Goal: Find contact information: Find contact information

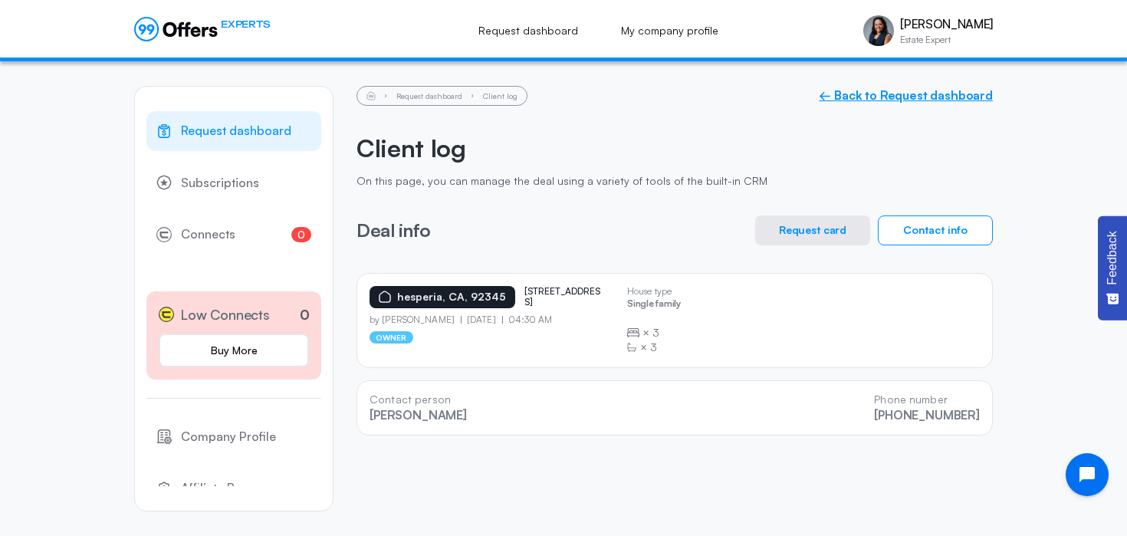
click at [887, 98] on link "← Back to Request dashboard" at bounding box center [906, 95] width 174 height 15
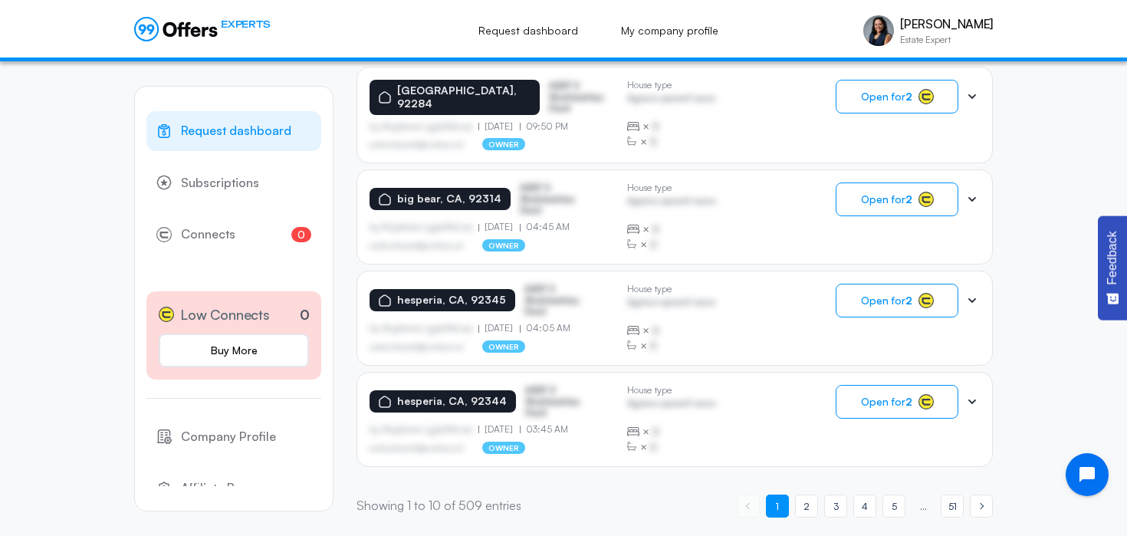
scroll to position [999, 0]
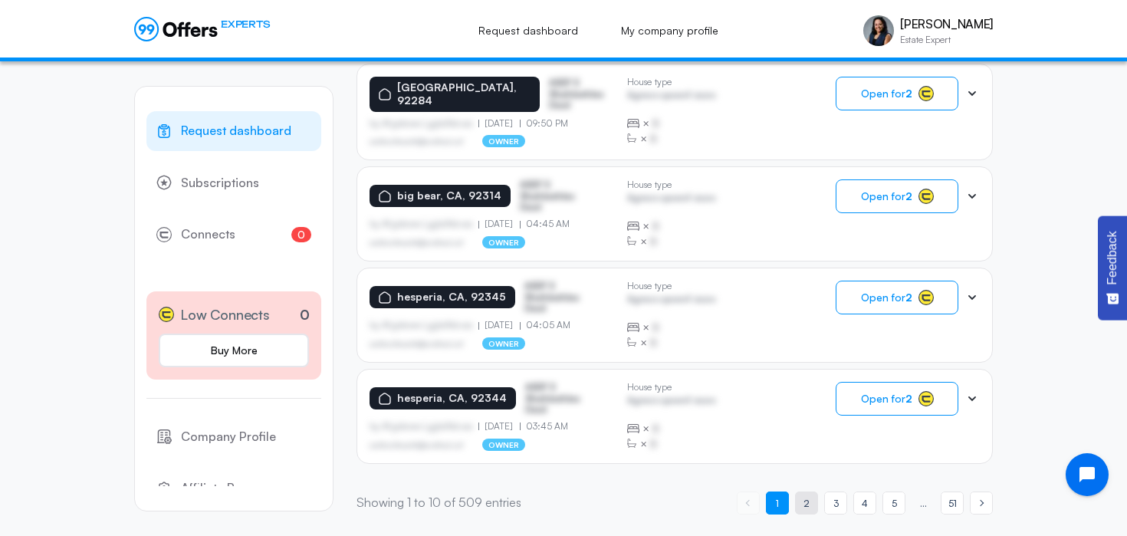
click at [805, 501] on span "2" at bounding box center [807, 503] width 6 height 15
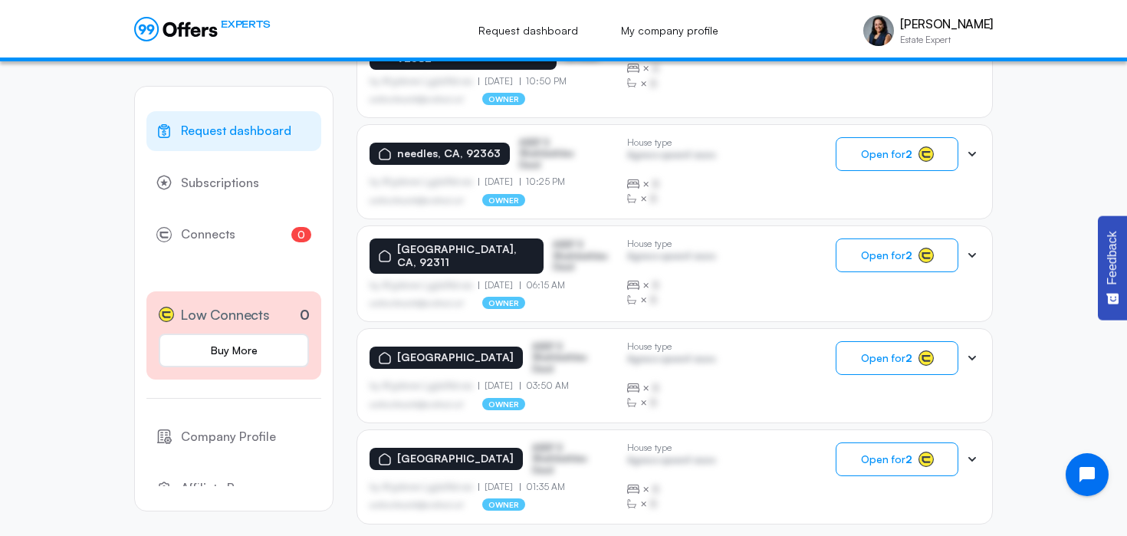
scroll to position [1001, 0]
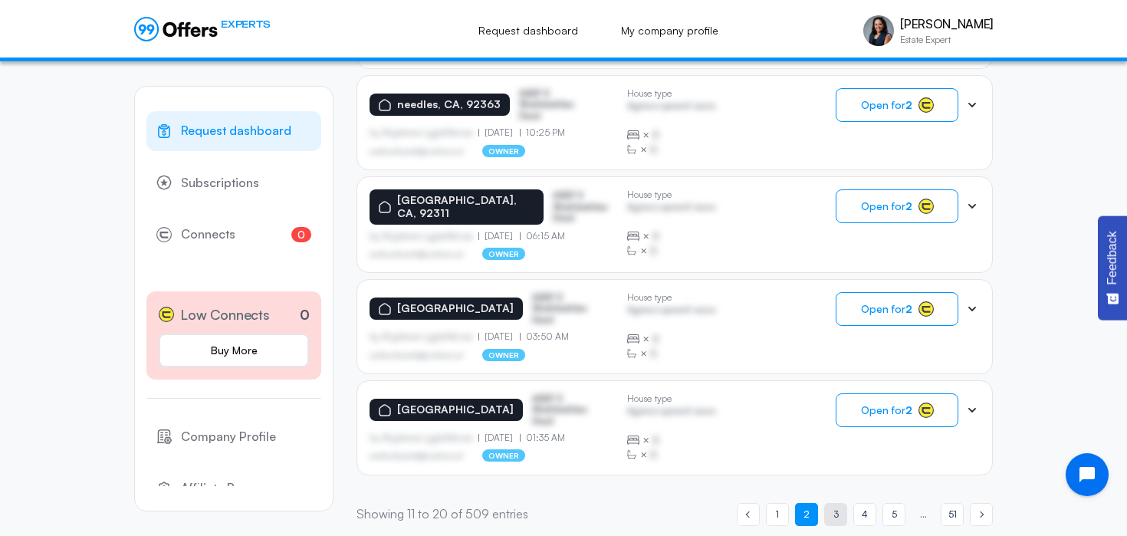
click at [834, 507] on span "3" at bounding box center [836, 514] width 5 height 15
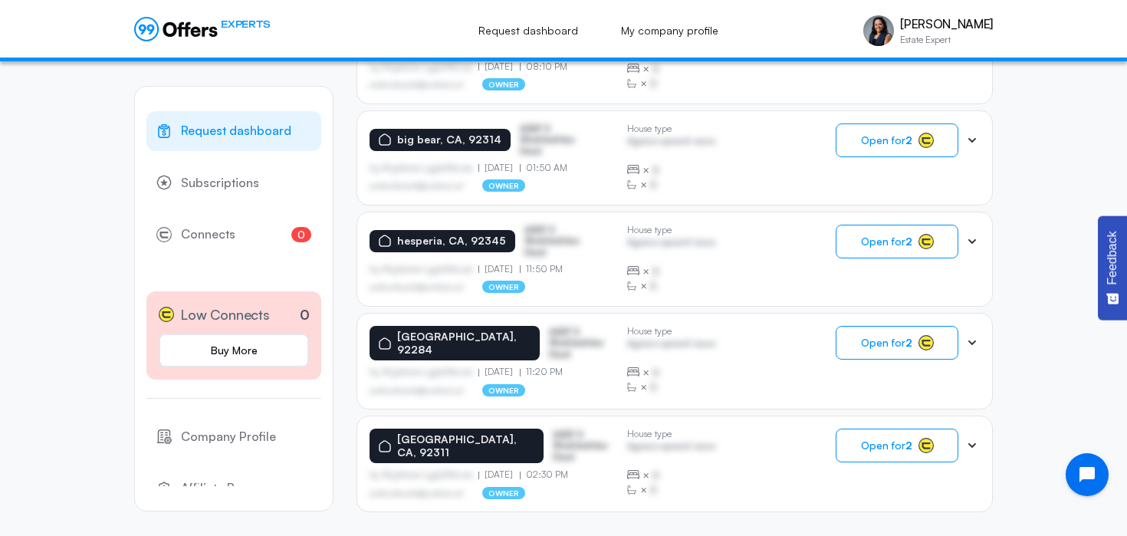
scroll to position [998, 0]
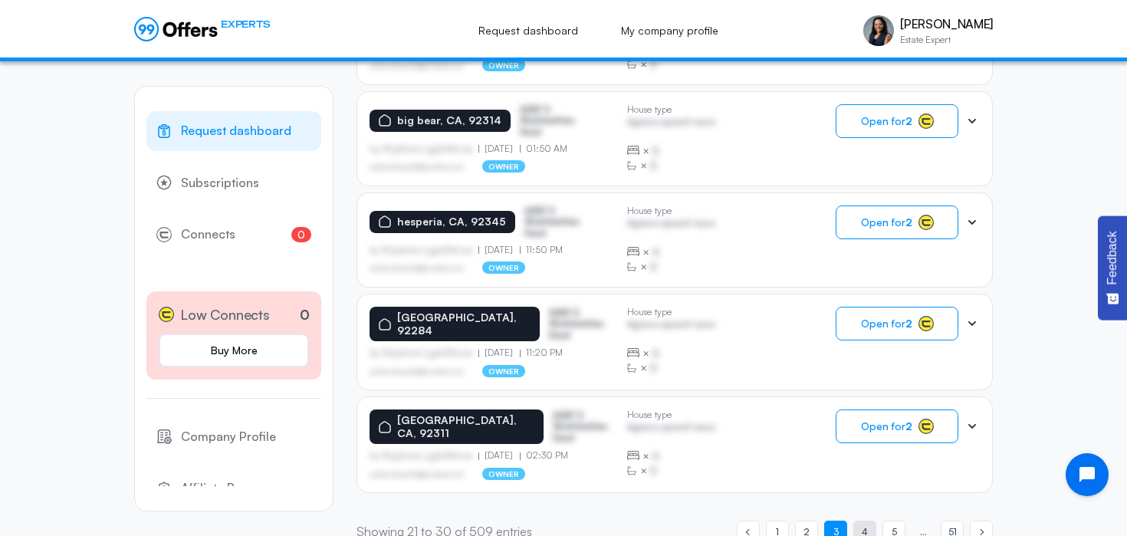
click at [865, 525] on span "4" at bounding box center [865, 532] width 6 height 15
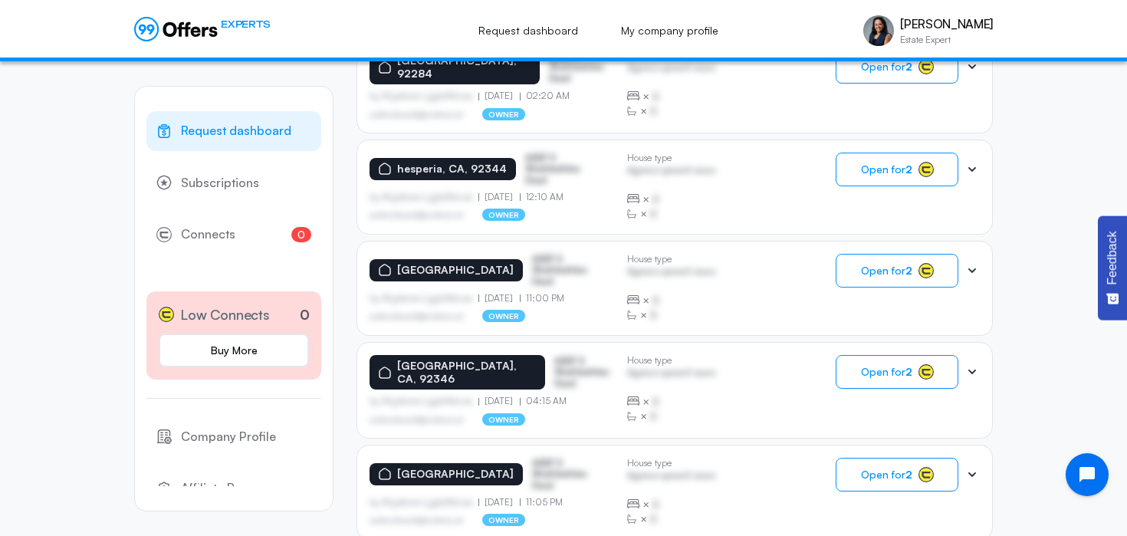
scroll to position [996, 0]
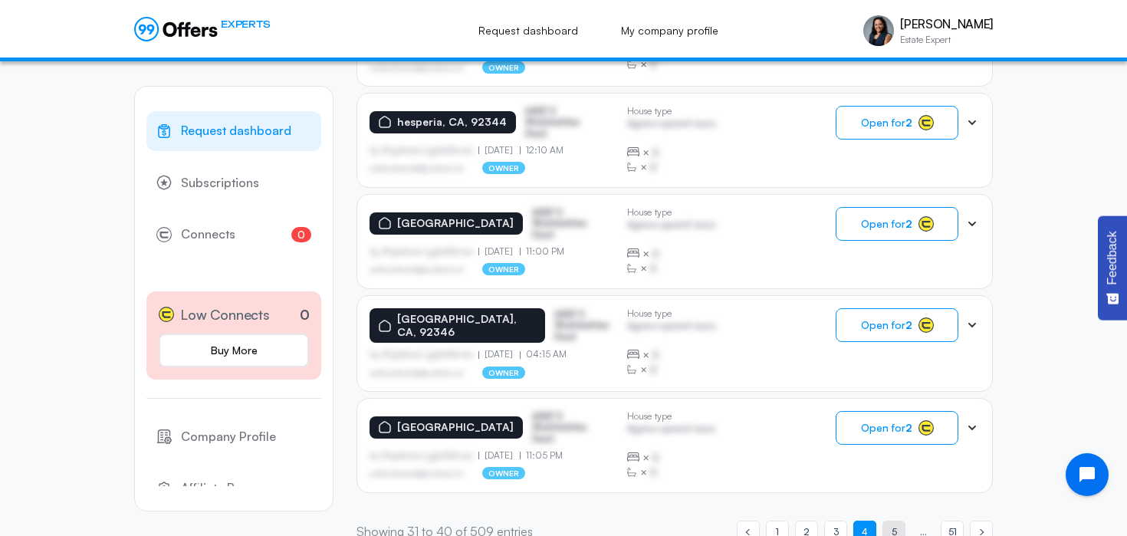
click at [893, 525] on span "5" at bounding box center [894, 532] width 5 height 15
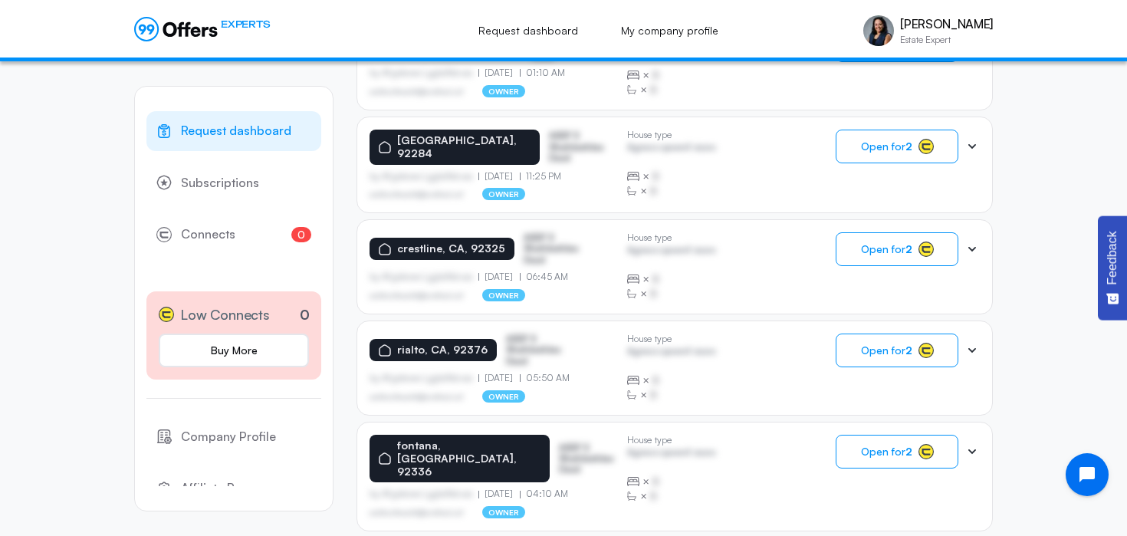
scroll to position [998, 0]
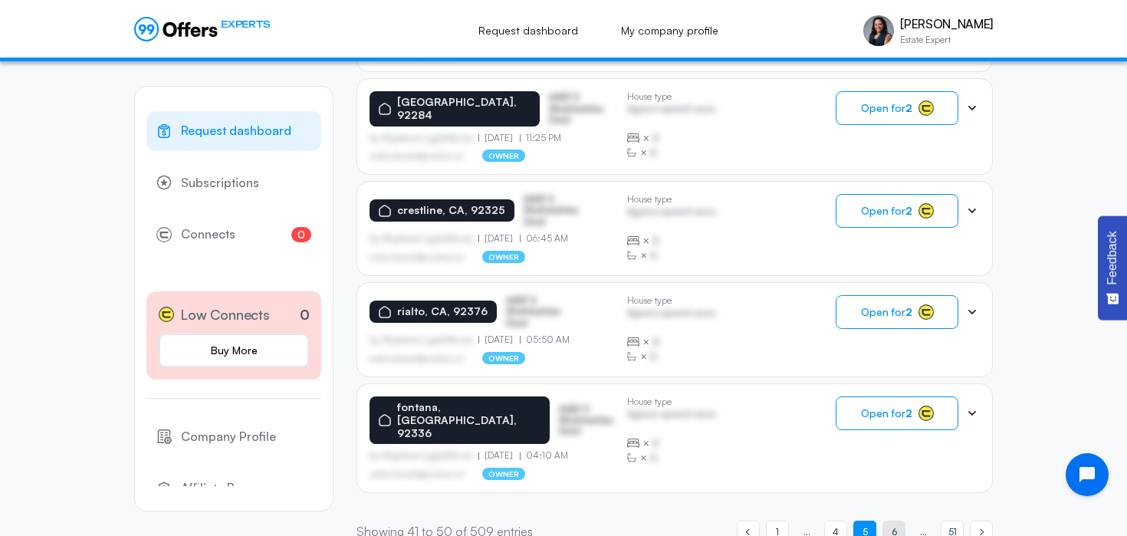
click at [890, 521] on link "page 6" at bounding box center [894, 532] width 23 height 23
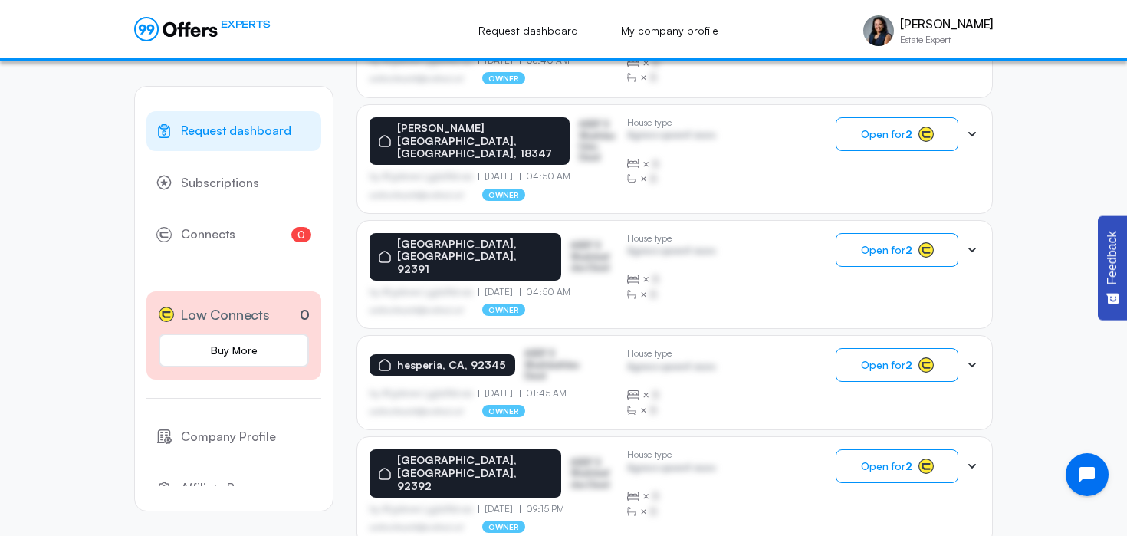
scroll to position [1003, 0]
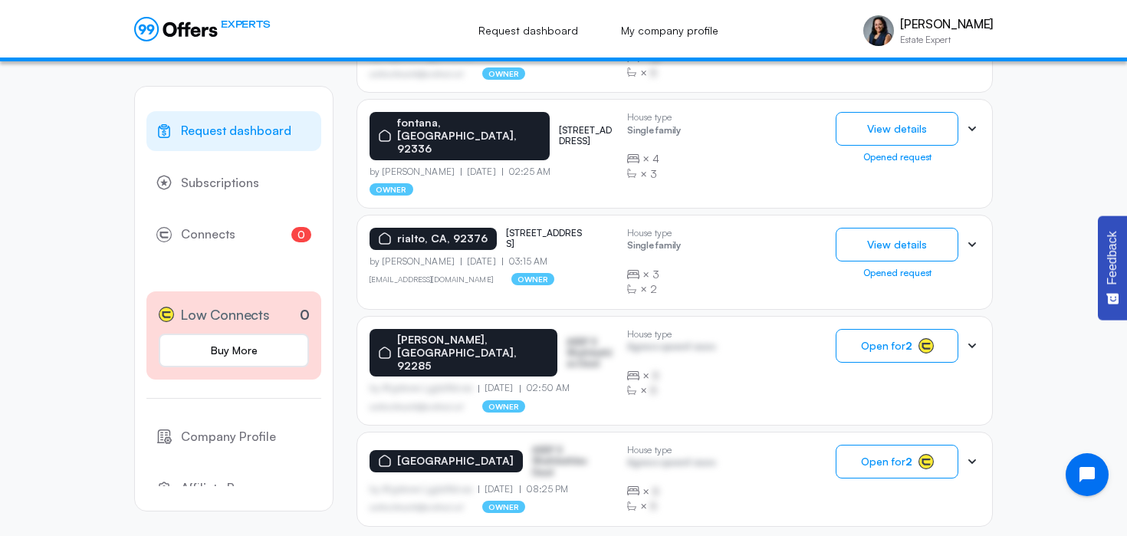
scroll to position [1001, 0]
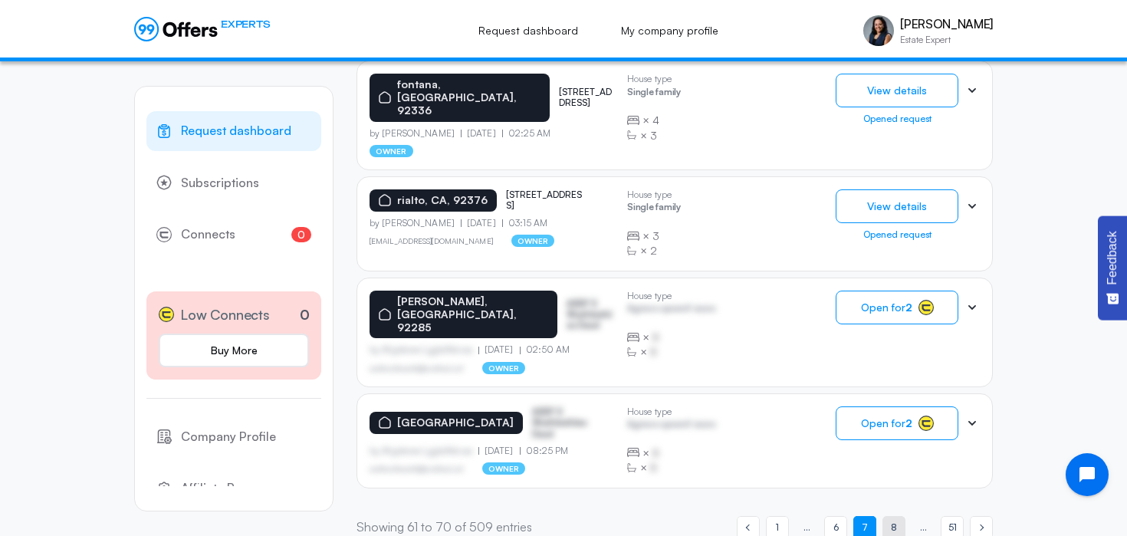
click at [898, 516] on link "page 8" at bounding box center [894, 527] width 23 height 23
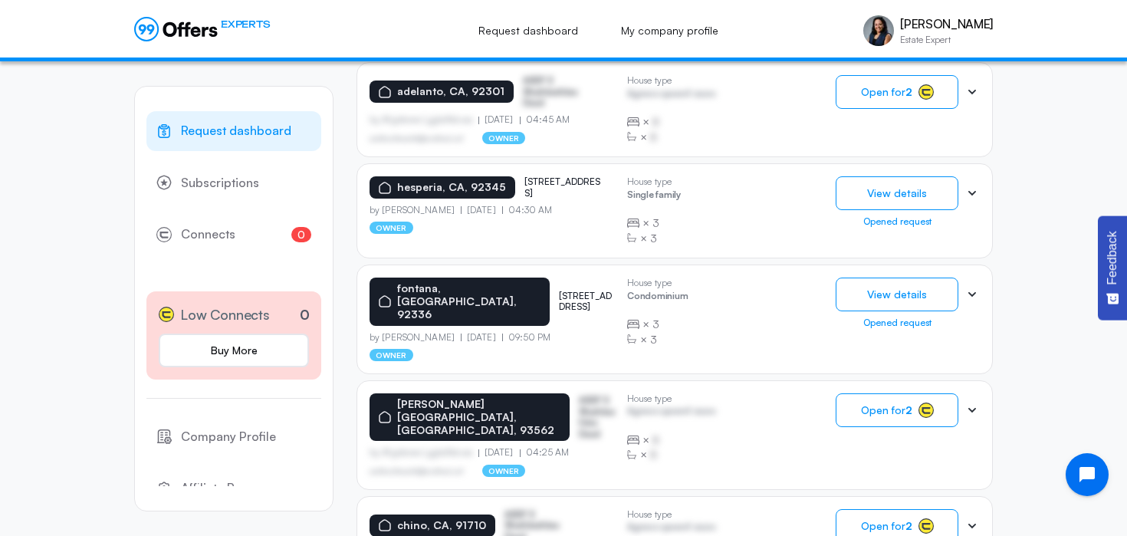
scroll to position [594, 0]
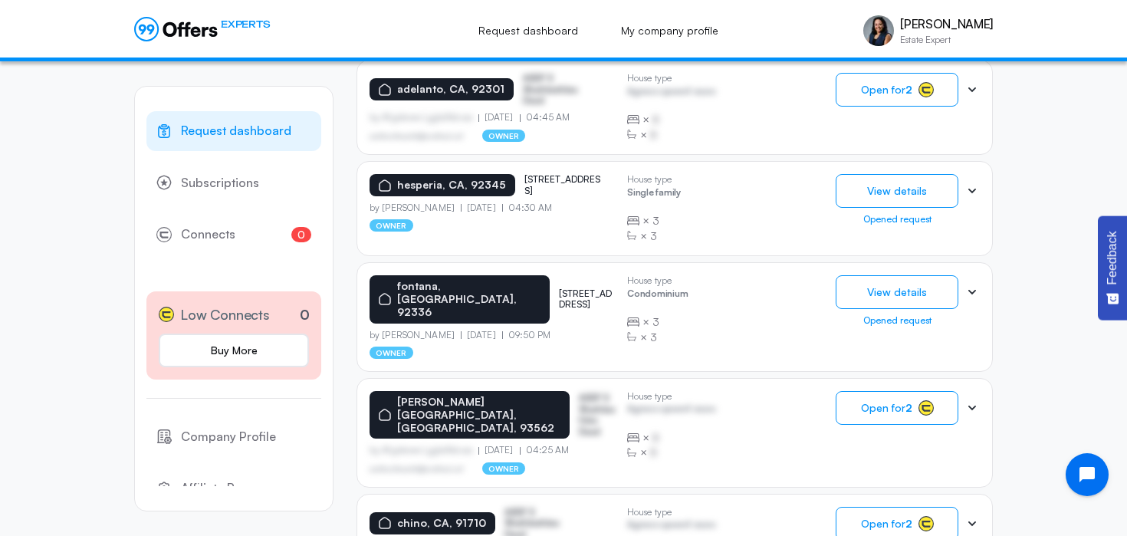
click at [559, 288] on p "[STREET_ADDRESS]" at bounding box center [587, 299] width 56 height 22
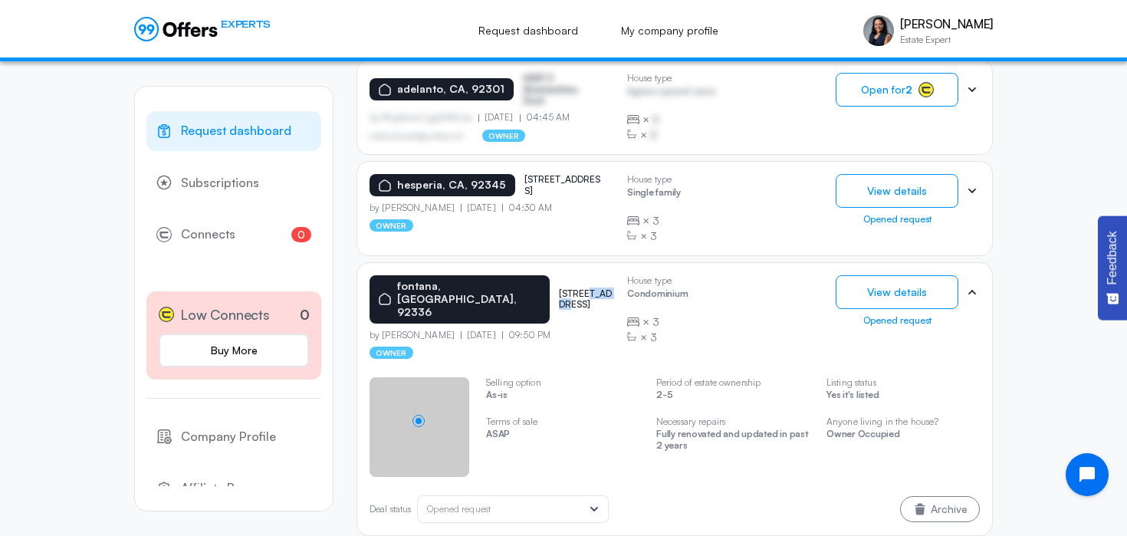
click at [559, 288] on p "[STREET_ADDRESS]" at bounding box center [587, 299] width 56 height 22
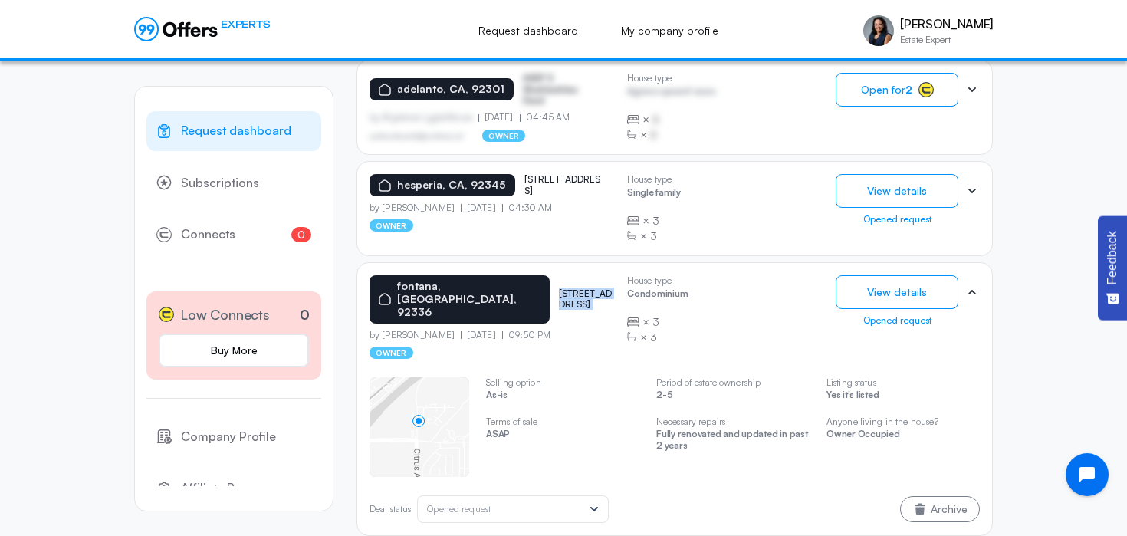
click at [559, 288] on p "[STREET_ADDRESS]" at bounding box center [587, 299] width 56 height 22
copy p "[STREET_ADDRESS]"
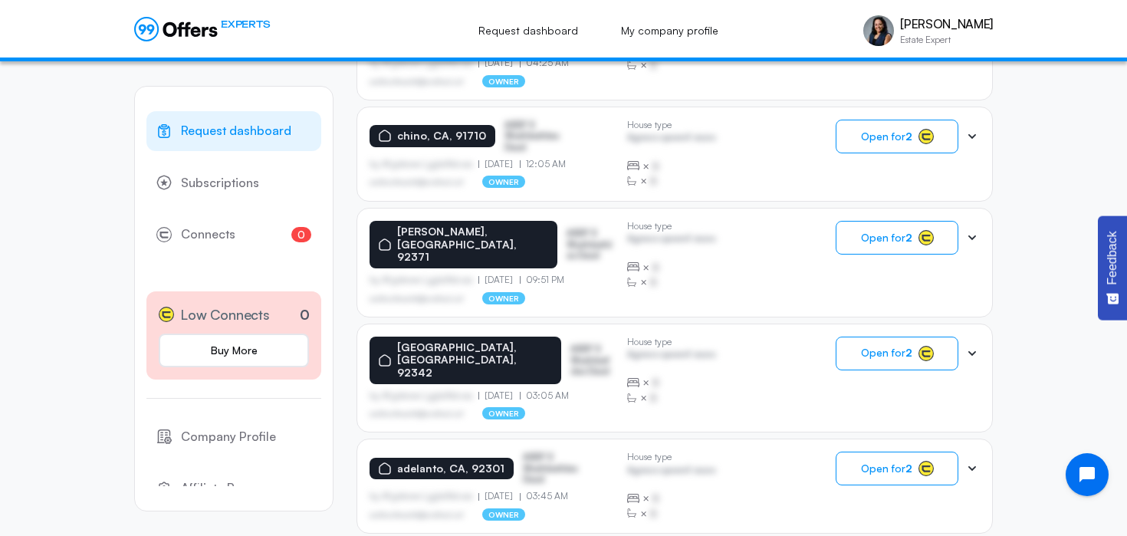
scroll to position [1163, 0]
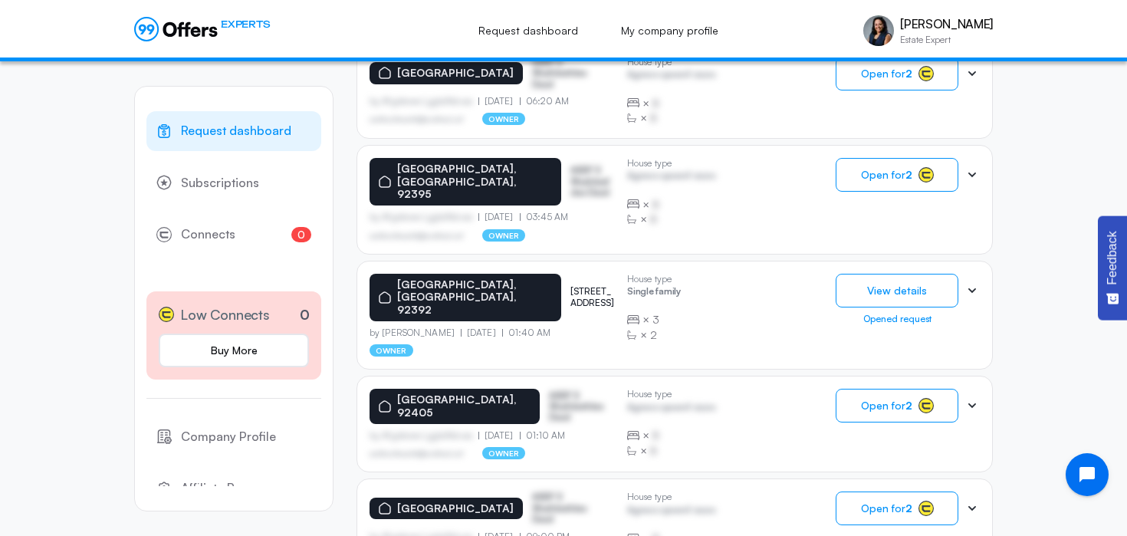
scroll to position [846, 0]
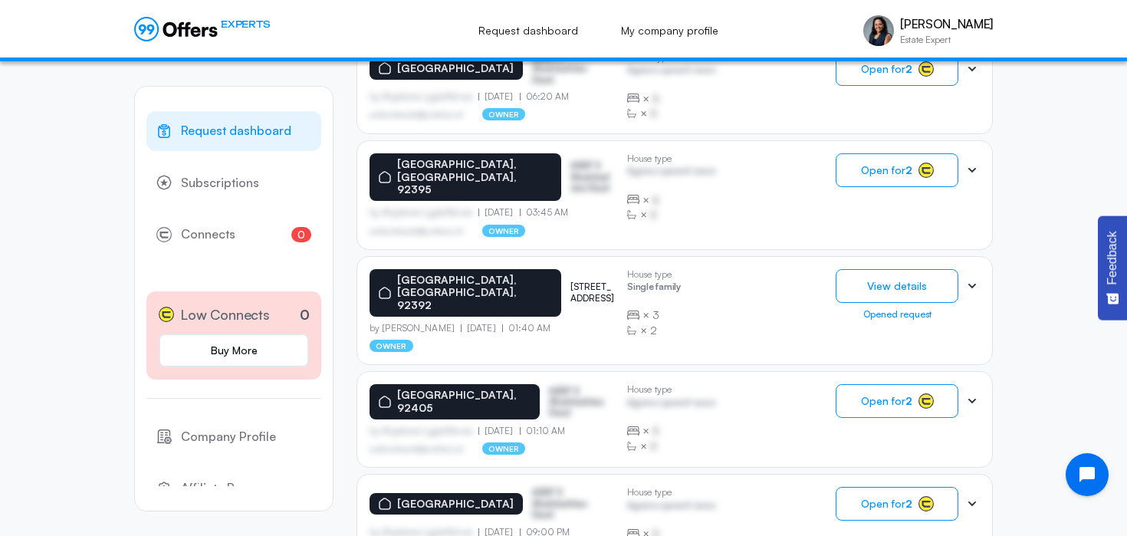
click at [571, 281] on p "[STREET_ADDRESS]" at bounding box center [593, 292] width 44 height 22
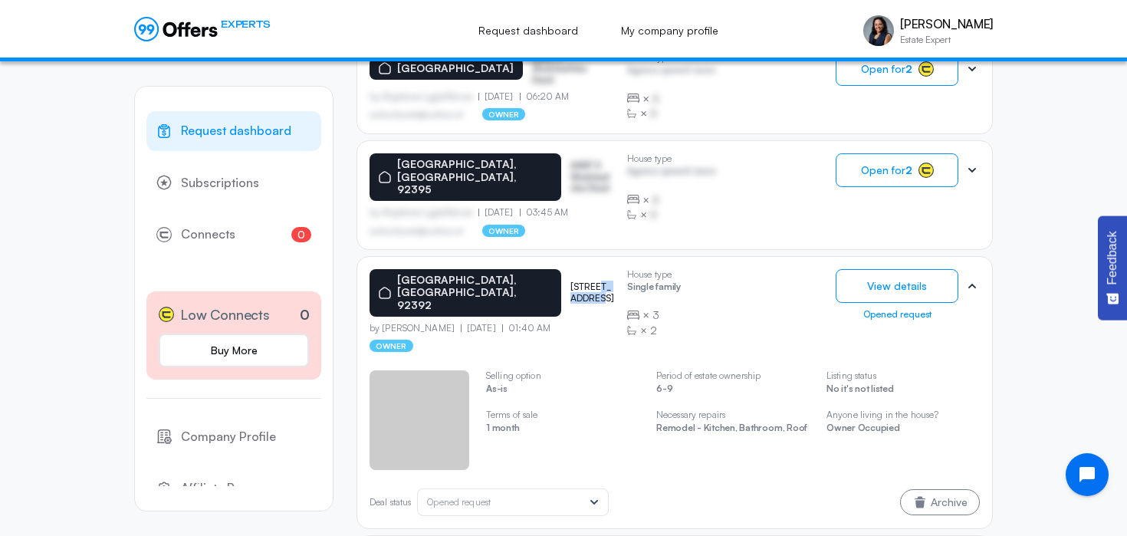
click at [571, 281] on p "[STREET_ADDRESS]" at bounding box center [593, 292] width 44 height 22
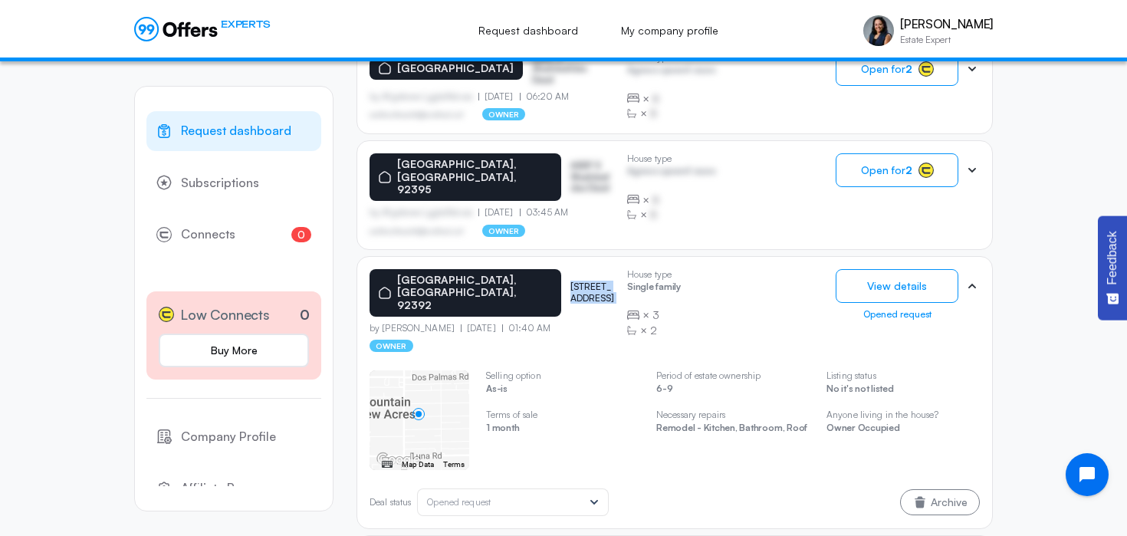
copy p "[STREET_ADDRESS]"
click at [912, 269] on button "View details" at bounding box center [897, 286] width 123 height 34
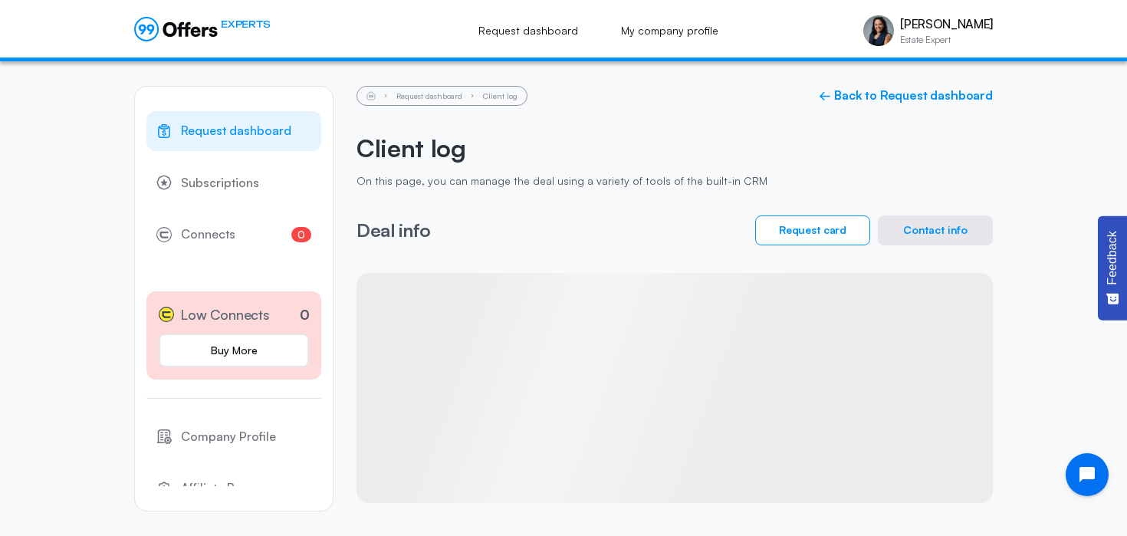
click at [941, 233] on button "Contact info" at bounding box center [935, 231] width 115 height 30
click at [944, 225] on button "Contact info" at bounding box center [935, 231] width 115 height 30
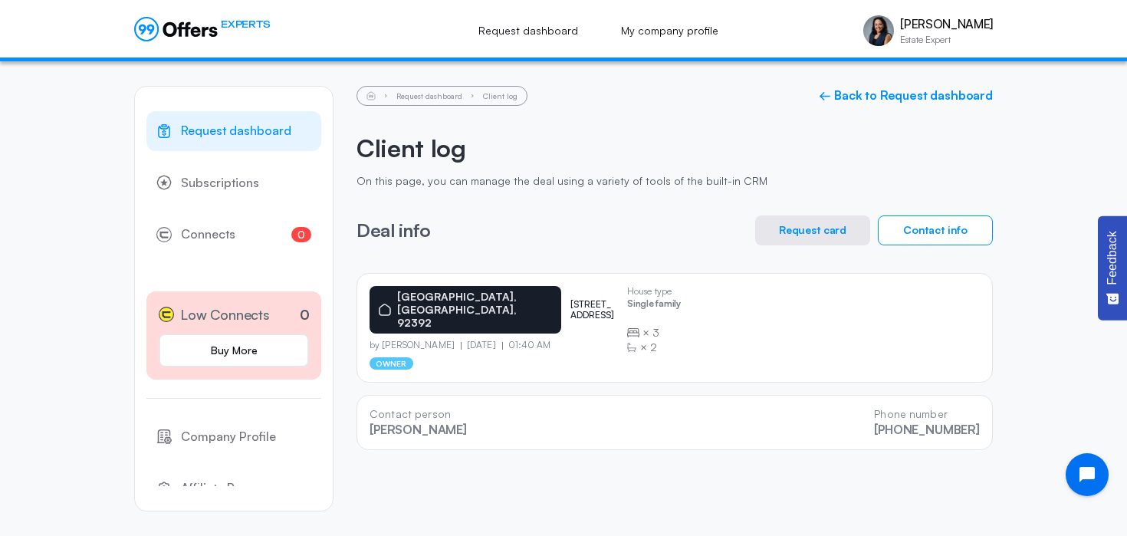
click at [394, 423] on p "[PERSON_NAME]" at bounding box center [418, 430] width 97 height 15
copy p "[PERSON_NAME]"
drag, startPoint x: 986, startPoint y: 413, endPoint x: 891, endPoint y: 409, distance: 95.2
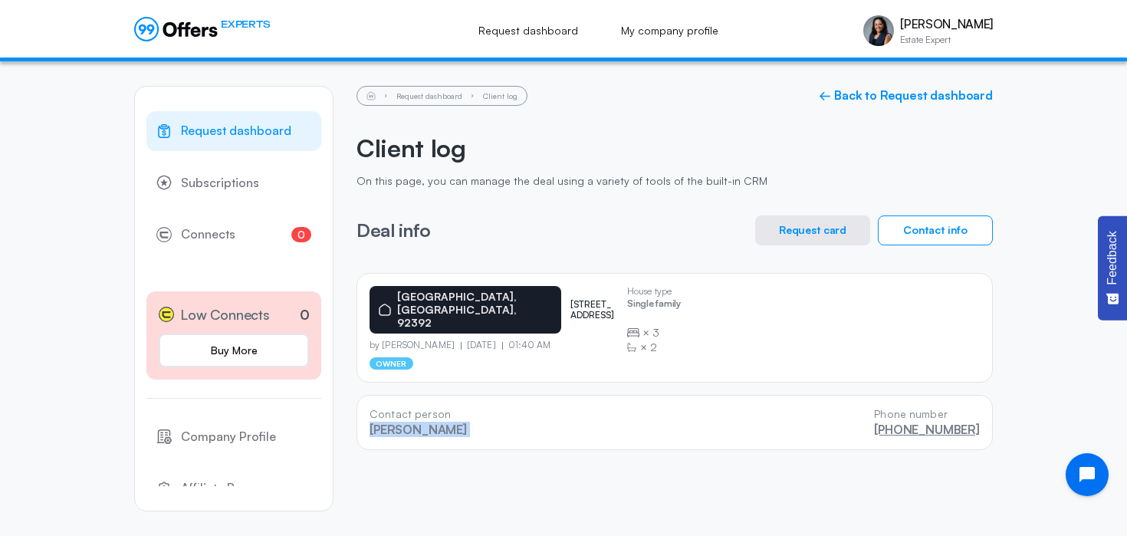
click at [891, 409] on div "Contact person [PERSON_NAME] Phone number [PHONE_NUMBER]" at bounding box center [675, 422] width 637 height 55
copy link "760) [PHONE_NUMBER]"
click at [881, 92] on link "← Back to Request dashboard" at bounding box center [906, 95] width 174 height 15
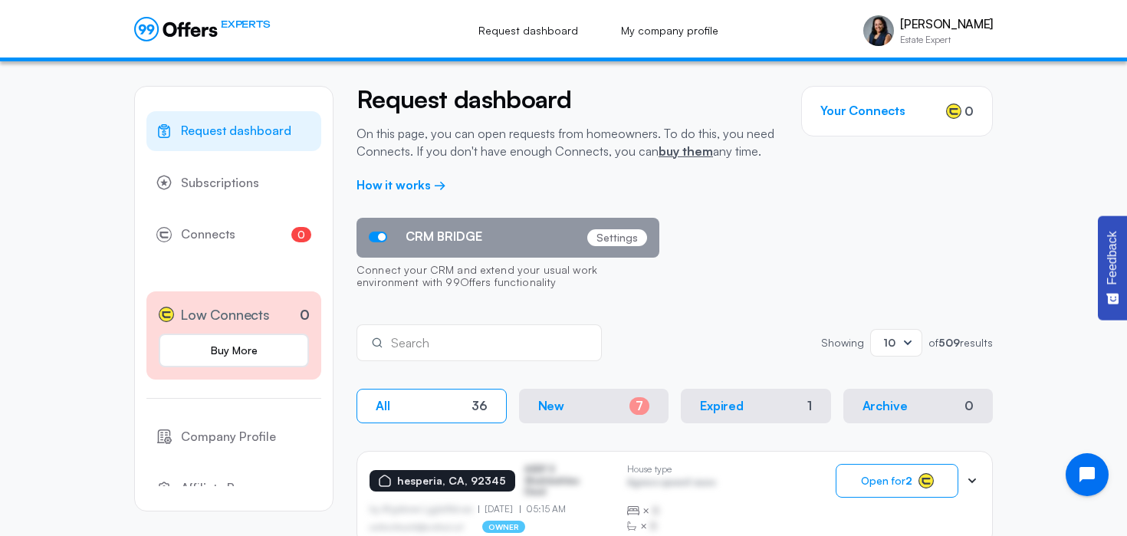
click at [900, 347] on icon at bounding box center [907, 342] width 15 height 15
click at [897, 413] on div "50" at bounding box center [897, 413] width 26 height 17
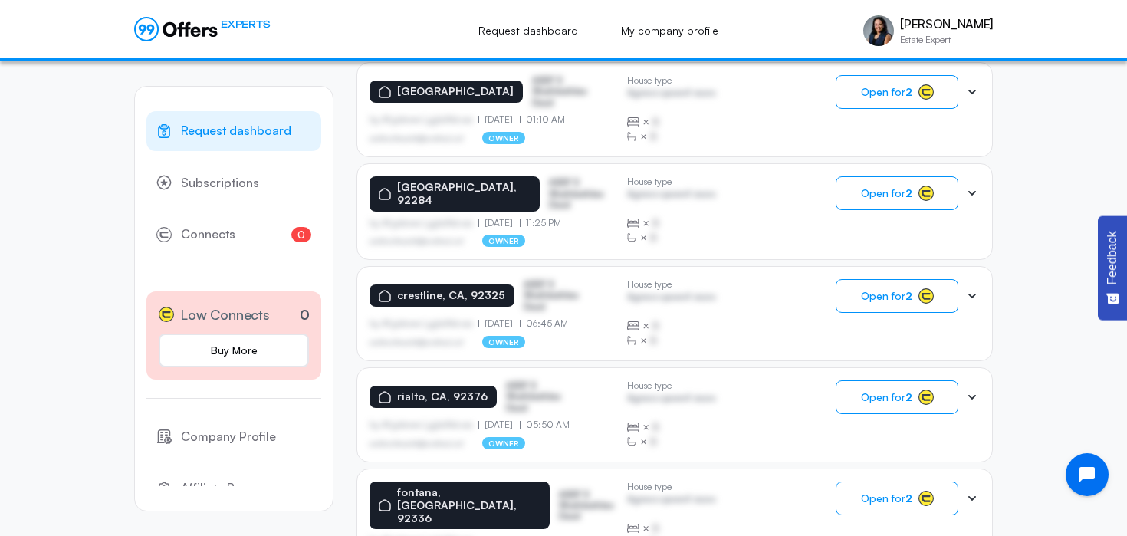
scroll to position [5056, 0]
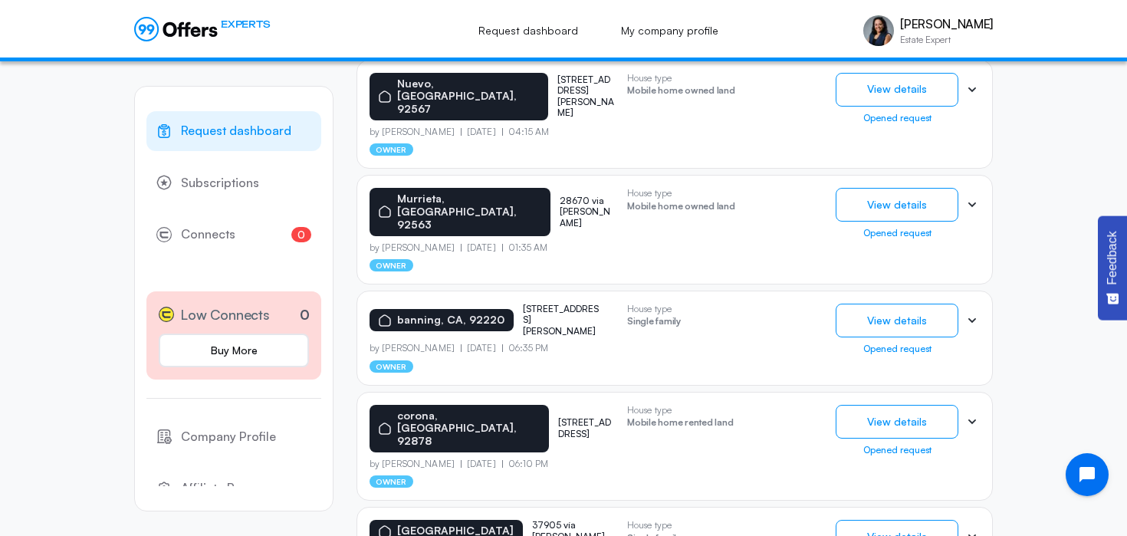
scroll to position [832, 0]
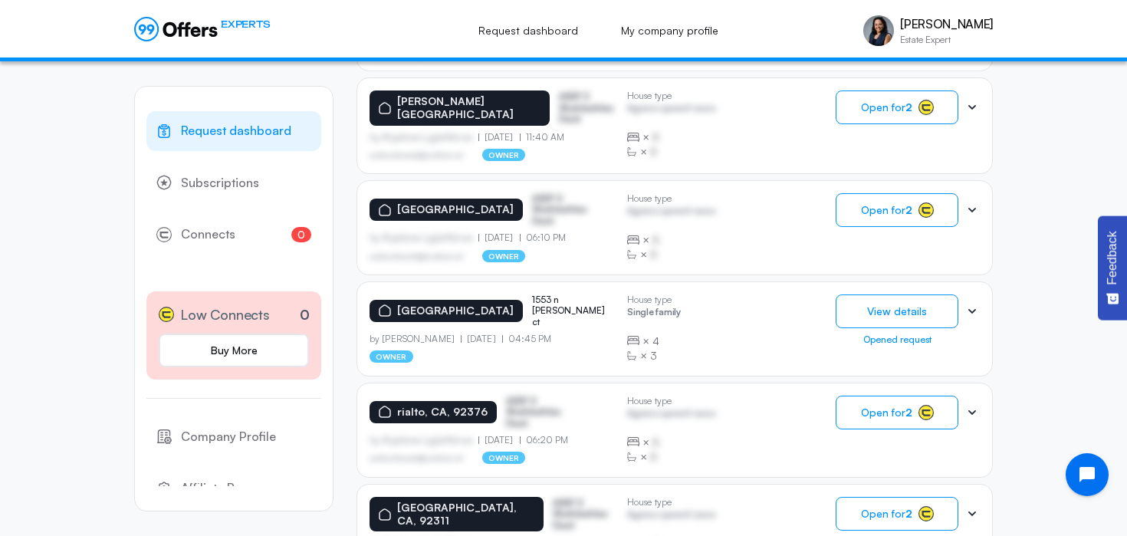
scroll to position [1210, 0]
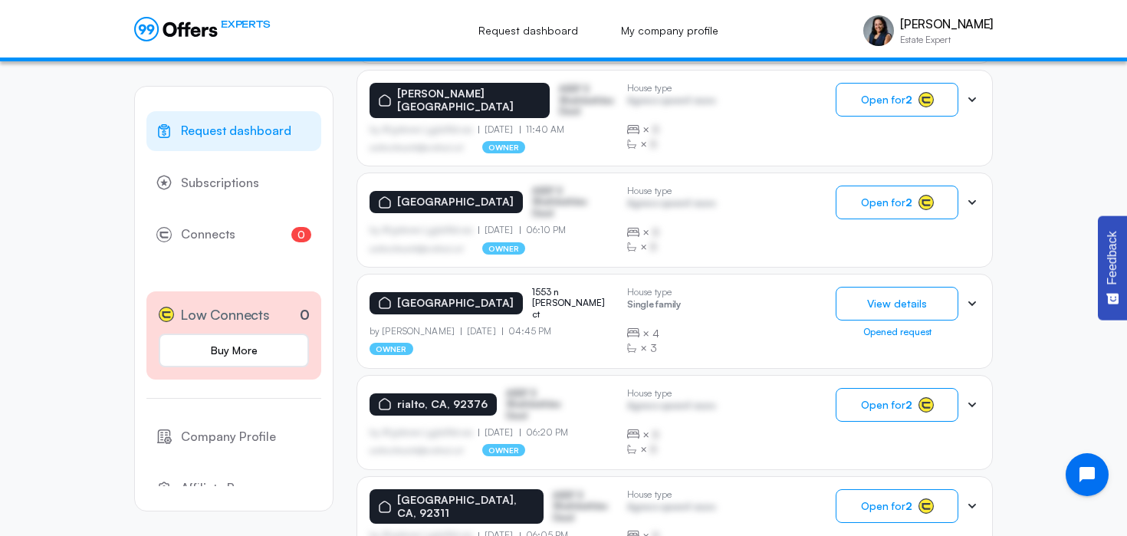
click at [544, 287] on p "1553 n [PERSON_NAME] ct" at bounding box center [570, 303] width 77 height 33
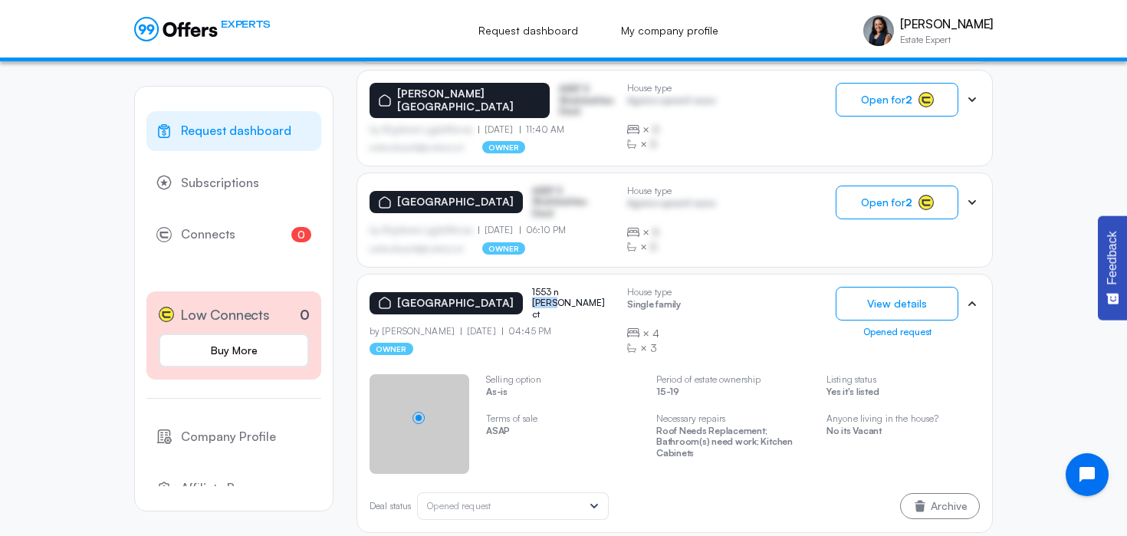
click at [544, 287] on p "1553 n [PERSON_NAME] ct" at bounding box center [570, 303] width 77 height 33
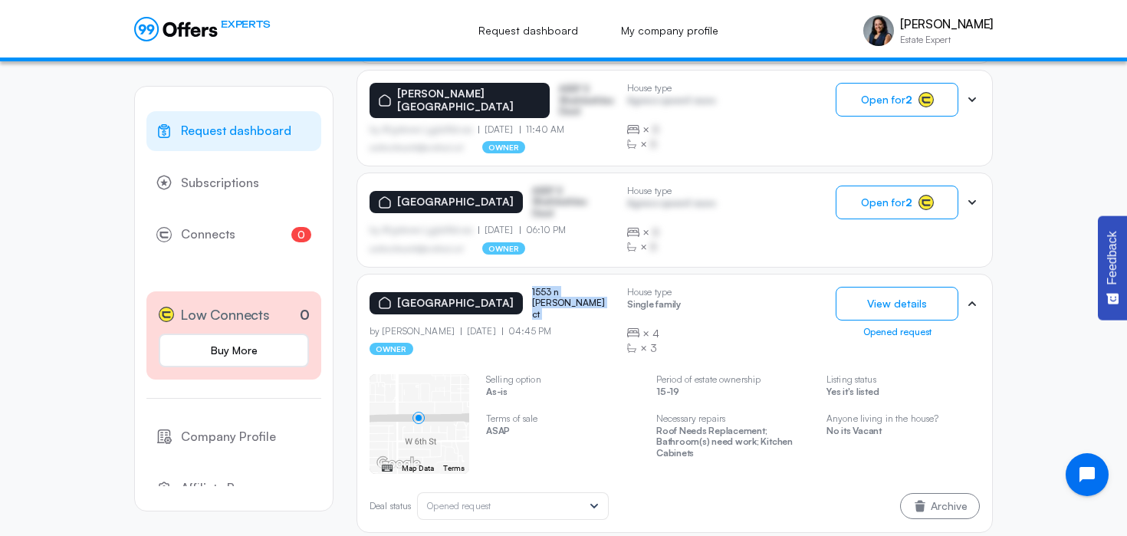
copy p "1553 n [PERSON_NAME] ct"
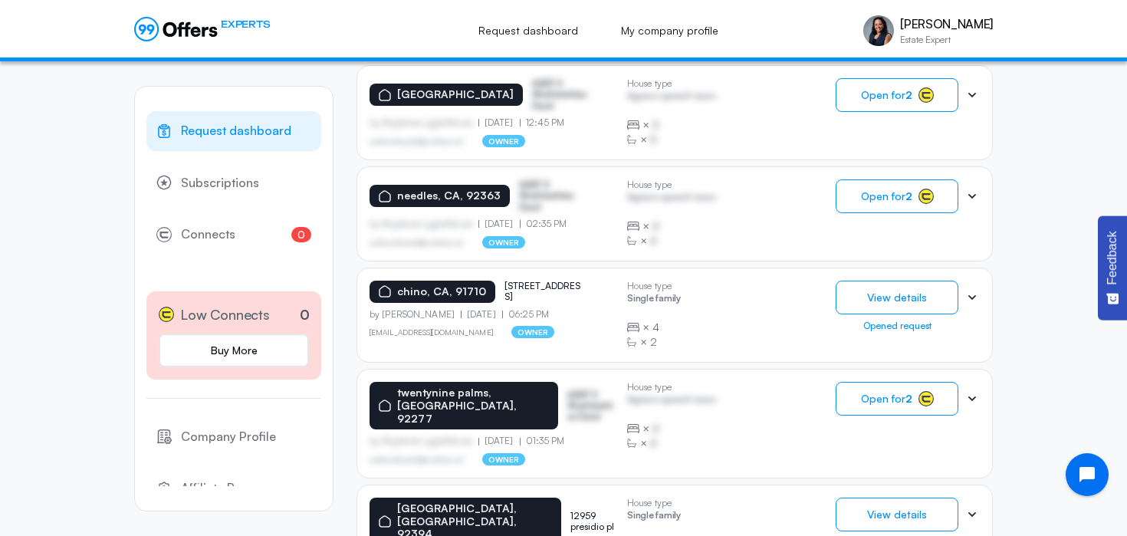
scroll to position [2299, 0]
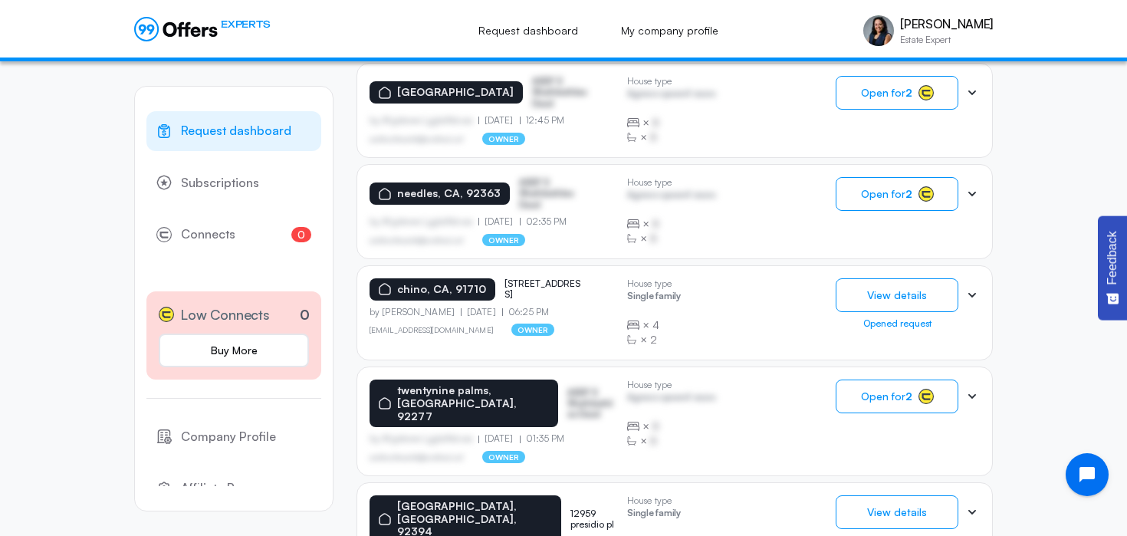
click at [535, 278] on p "[STREET_ADDRESS]" at bounding box center [543, 289] width 77 height 22
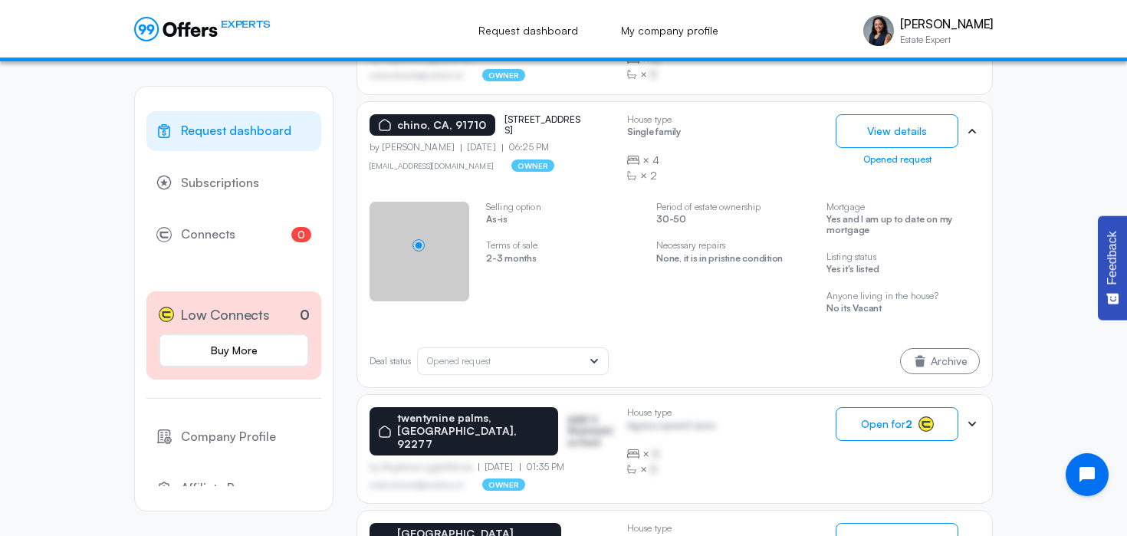
scroll to position [2134, 0]
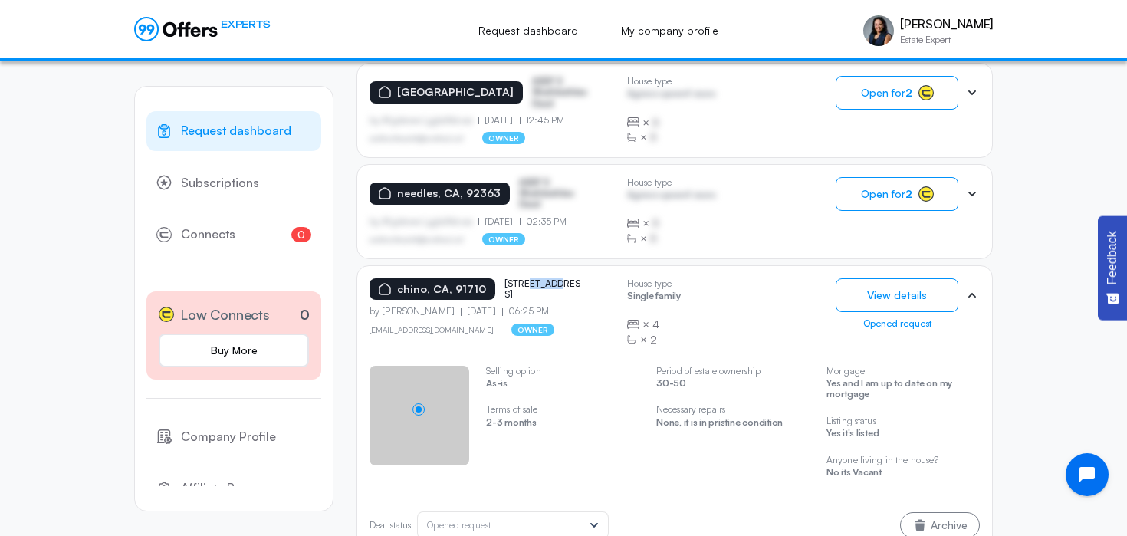
click at [535, 278] on p "[STREET_ADDRESS]" at bounding box center [543, 289] width 77 height 22
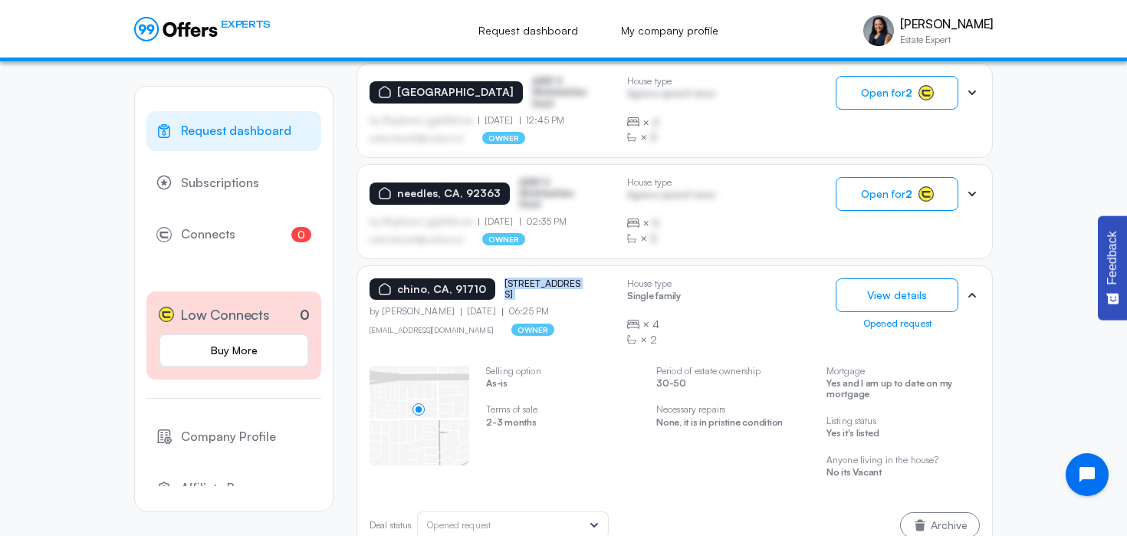
click at [535, 278] on p "[STREET_ADDRESS]" at bounding box center [543, 289] width 77 height 22
copy p "[STREET_ADDRESS]"
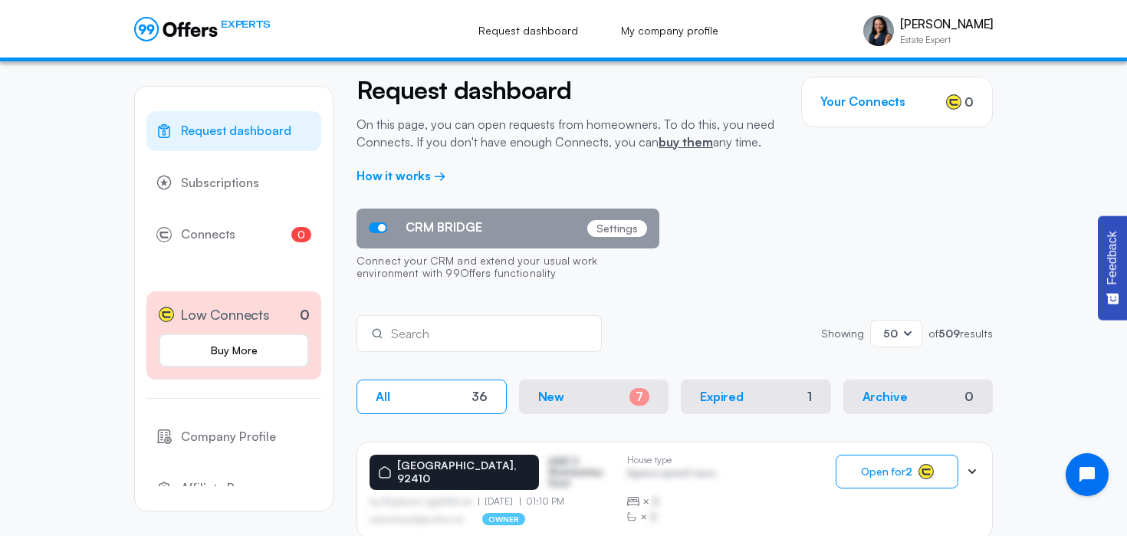
scroll to position [0, 0]
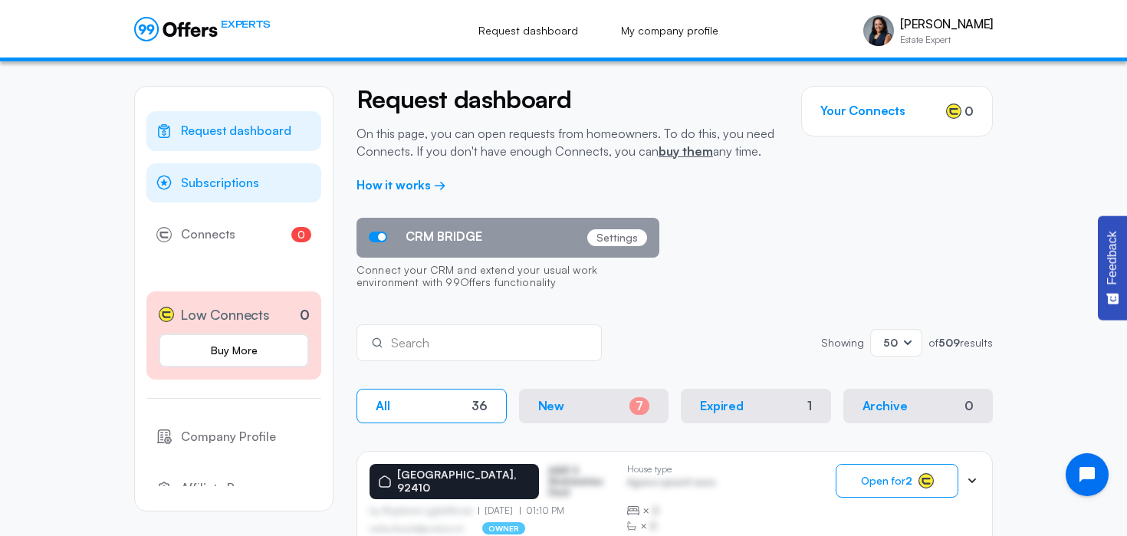
click at [214, 182] on span "Subscriptions" at bounding box center [220, 183] width 78 height 20
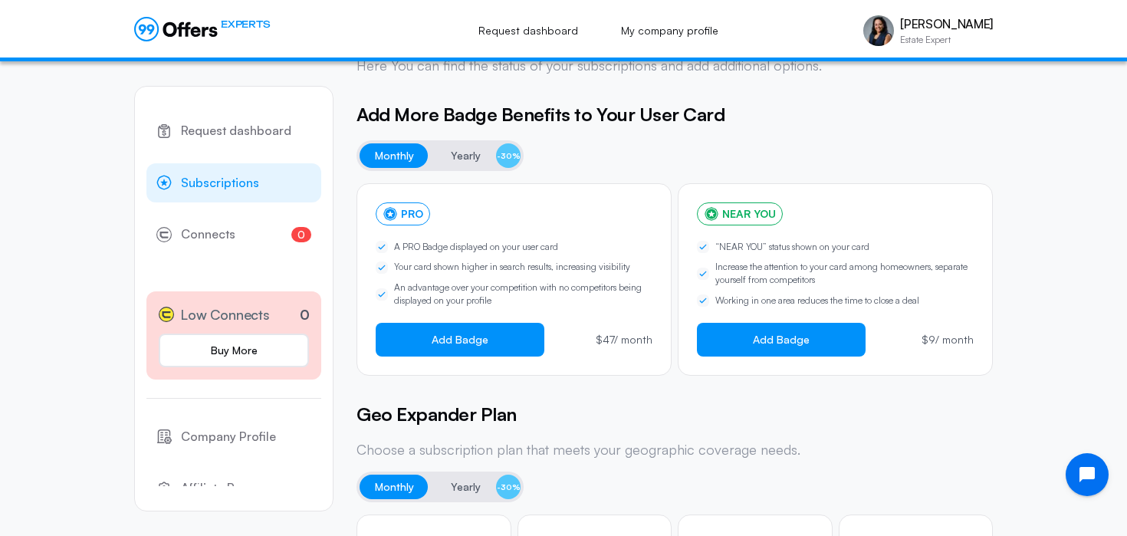
scroll to position [76, 0]
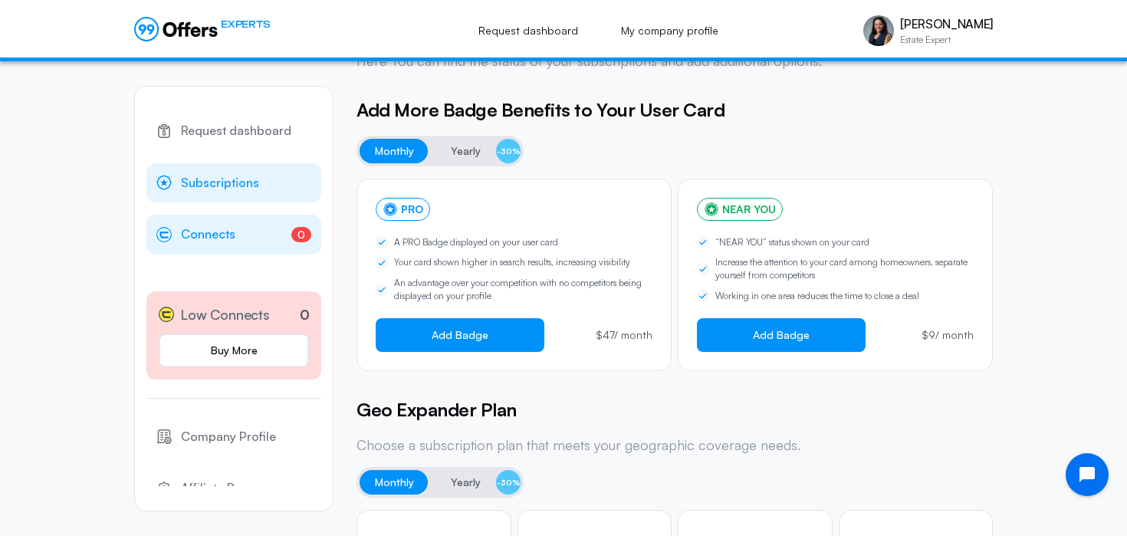
click at [205, 235] on span "Connects" at bounding box center [208, 235] width 54 height 20
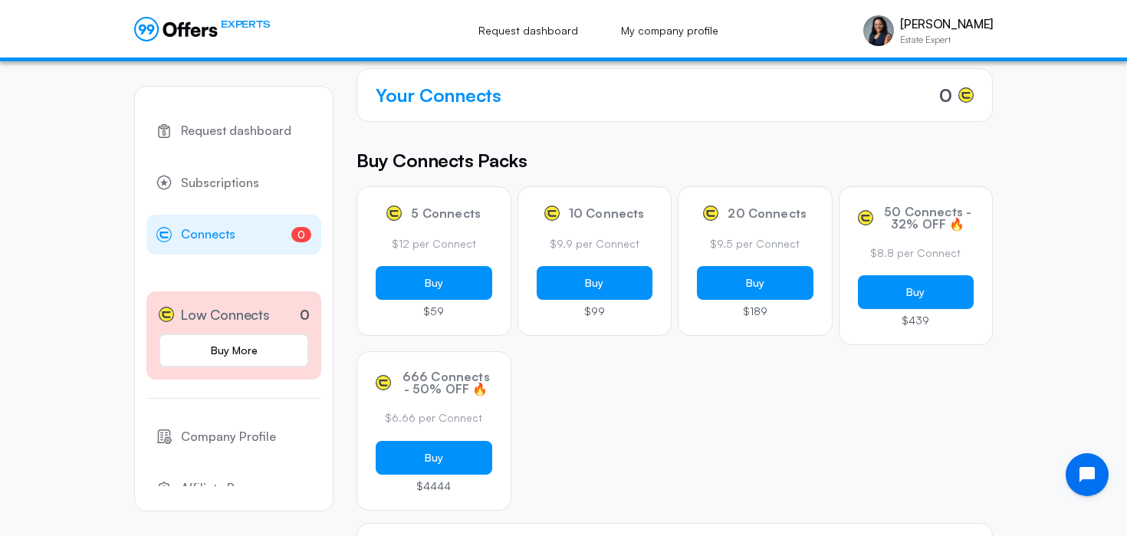
scroll to position [124, 0]
